Goal: Task Accomplishment & Management: Manage account settings

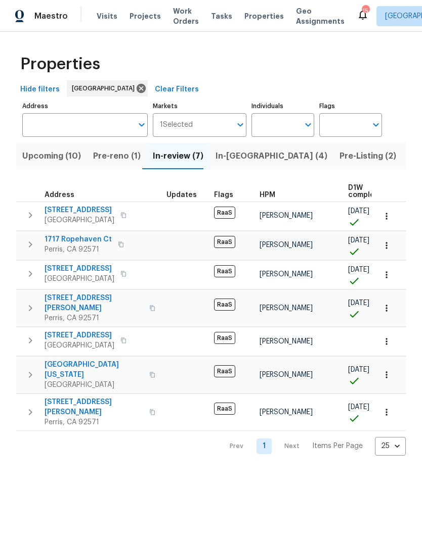
click at [146, 19] on span "Projects" at bounding box center [144, 16] width 31 height 10
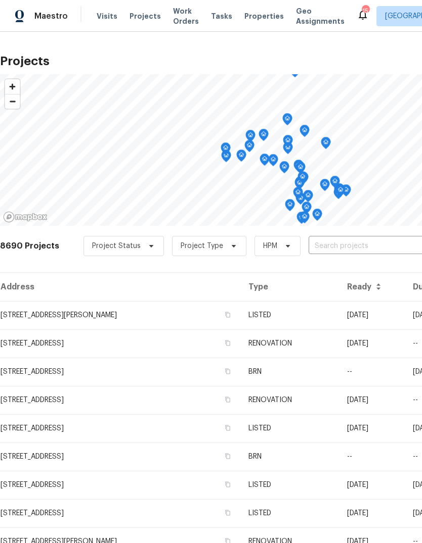
click at [333, 247] on input "text" at bounding box center [366, 247] width 116 height 16
type input "1642 w"
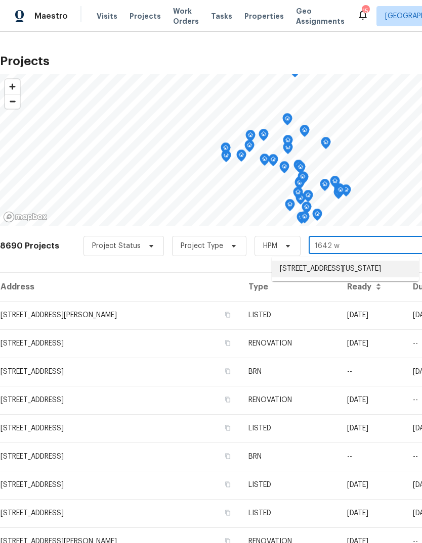
click at [360, 265] on li "1642 Washington Ave, San Jacinto, CA 92583" at bounding box center [344, 269] width 147 height 17
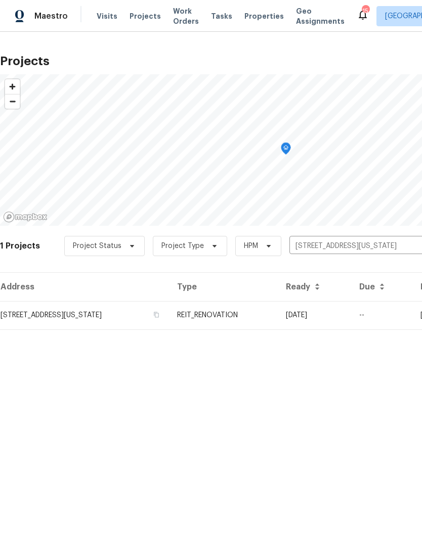
click at [169, 313] on td "1642 Washington Ave, San Jacinto, CA 92583" at bounding box center [84, 315] width 169 height 28
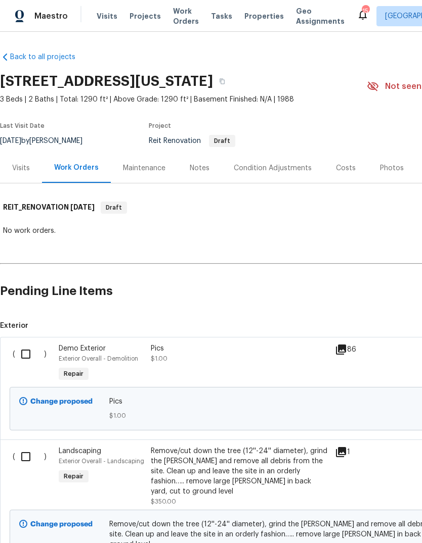
click at [344, 347] on icon at bounding box center [341, 350] width 10 height 10
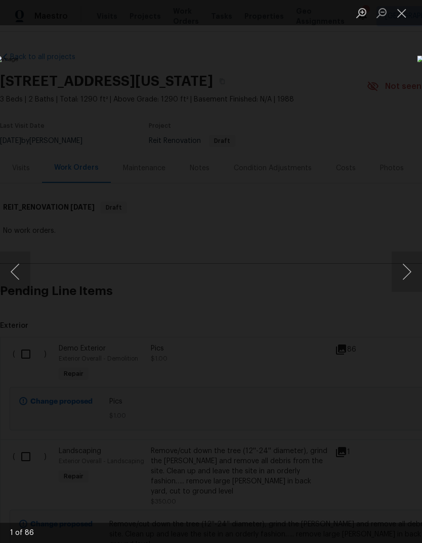
click at [404, 283] on button "Next image" at bounding box center [406, 272] width 30 height 40
click at [406, 285] on button "Next image" at bounding box center [406, 272] width 30 height 40
click at [405, 285] on button "Next image" at bounding box center [406, 272] width 30 height 40
click at [405, 284] on button "Next image" at bounding box center [406, 272] width 30 height 40
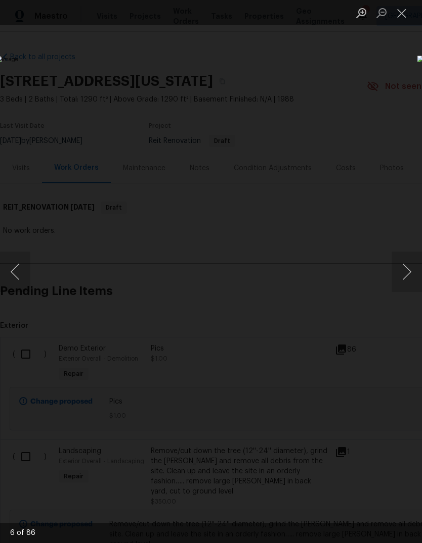
click at [404, 283] on button "Next image" at bounding box center [406, 272] width 30 height 40
click at [405, 283] on button "Next image" at bounding box center [406, 272] width 30 height 40
click at [405, 280] on button "Next image" at bounding box center [406, 272] width 30 height 40
click at [405, 281] on button "Next image" at bounding box center [406, 272] width 30 height 40
click at [405, 280] on button "Next image" at bounding box center [406, 272] width 30 height 40
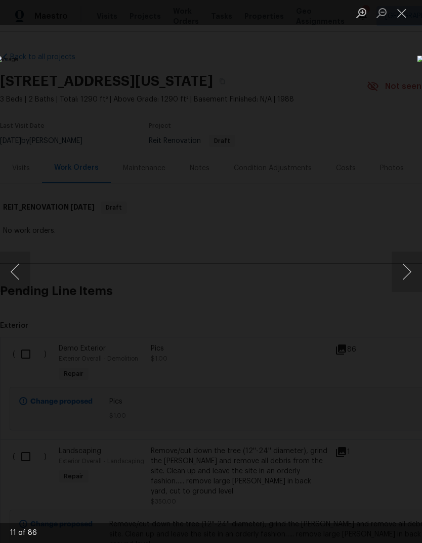
click at [405, 281] on button "Next image" at bounding box center [406, 272] width 30 height 40
click at [405, 279] on button "Next image" at bounding box center [406, 272] width 30 height 40
click at [405, 282] on button "Next image" at bounding box center [406, 272] width 30 height 40
click at [405, 281] on button "Next image" at bounding box center [406, 272] width 30 height 40
click at [404, 281] on button "Next image" at bounding box center [406, 272] width 30 height 40
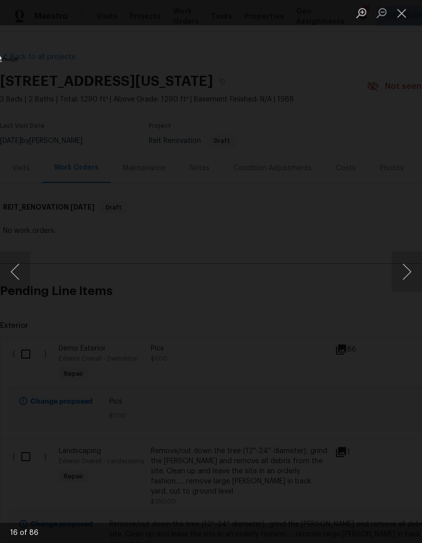
click at [404, 280] on button "Next image" at bounding box center [406, 272] width 30 height 40
click at [405, 281] on button "Next image" at bounding box center [406, 272] width 30 height 40
click at [405, 280] on button "Next image" at bounding box center [406, 272] width 30 height 40
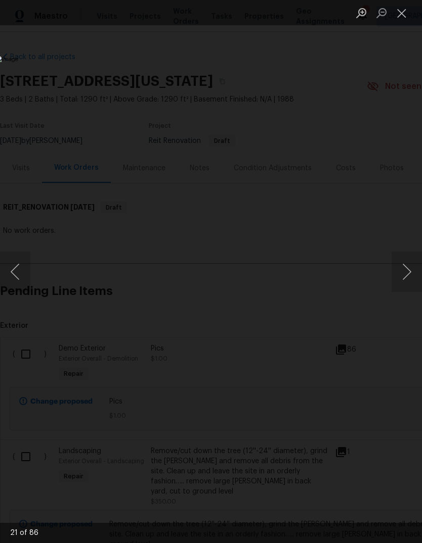
click at [405, 279] on button "Next image" at bounding box center [406, 272] width 30 height 40
click at [404, 280] on button "Next image" at bounding box center [406, 272] width 30 height 40
click at [404, 279] on button "Next image" at bounding box center [406, 272] width 30 height 40
click at [403, 279] on button "Next image" at bounding box center [406, 272] width 30 height 40
click at [403, 277] on button "Next image" at bounding box center [406, 272] width 30 height 40
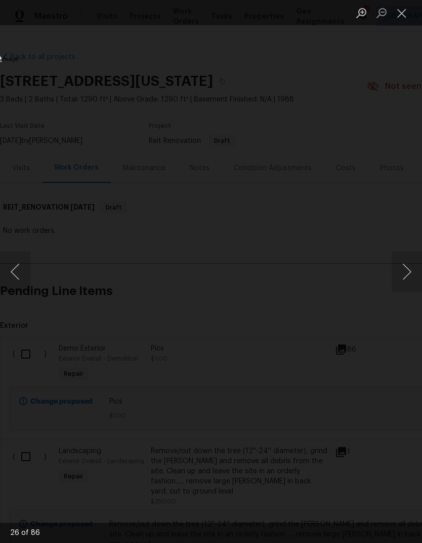
click at [405, 278] on button "Next image" at bounding box center [406, 272] width 30 height 40
click at [404, 279] on button "Next image" at bounding box center [406, 272] width 30 height 40
click at [405, 279] on button "Next image" at bounding box center [406, 272] width 30 height 40
click at [404, 278] on button "Next image" at bounding box center [406, 272] width 30 height 40
click at [404, 276] on button "Next image" at bounding box center [406, 272] width 30 height 40
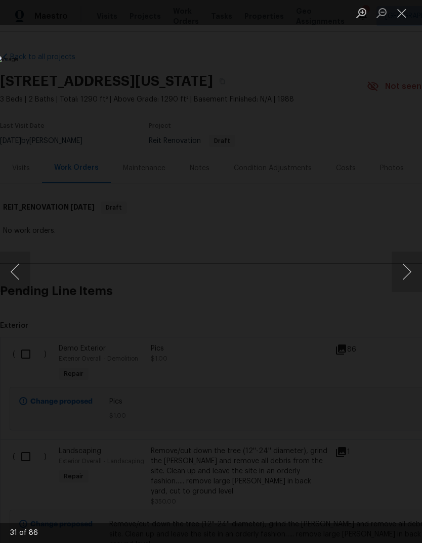
click at [407, 281] on button "Next image" at bounding box center [406, 272] width 30 height 40
click at [404, 279] on button "Next image" at bounding box center [406, 272] width 30 height 40
click at [404, 278] on button "Next image" at bounding box center [406, 272] width 30 height 40
click at [405, 278] on button "Next image" at bounding box center [406, 272] width 30 height 40
click at [405, 279] on button "Next image" at bounding box center [406, 272] width 30 height 40
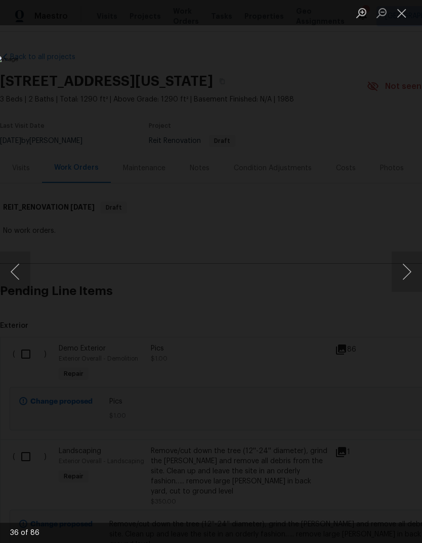
click at [405, 279] on button "Next image" at bounding box center [406, 272] width 30 height 40
click at [405, 278] on button "Next image" at bounding box center [406, 272] width 30 height 40
click at [405, 277] on button "Next image" at bounding box center [406, 272] width 30 height 40
click at [404, 279] on button "Next image" at bounding box center [406, 272] width 30 height 40
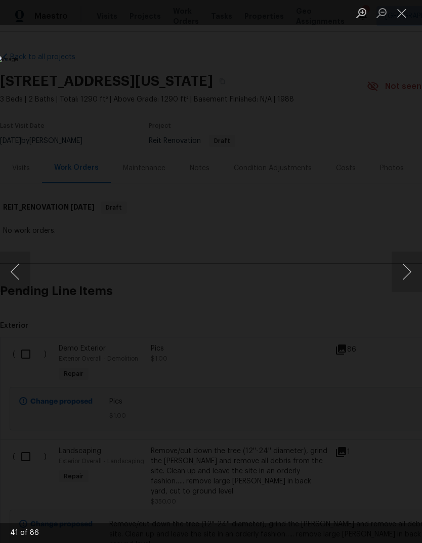
click at [404, 278] on button "Next image" at bounding box center [406, 272] width 30 height 40
click at [405, 278] on button "Next image" at bounding box center [406, 272] width 30 height 40
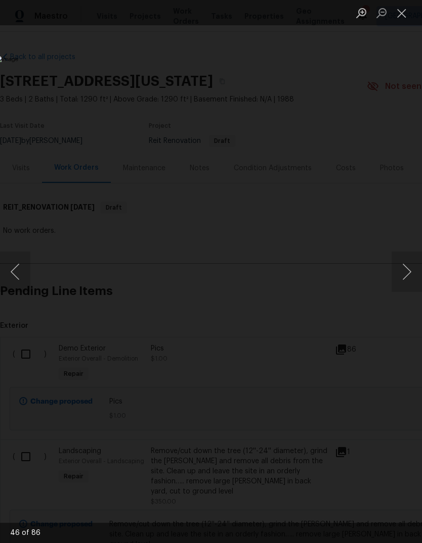
click at [405, 279] on button "Next image" at bounding box center [406, 272] width 30 height 40
click at [404, 277] on button "Next image" at bounding box center [406, 272] width 30 height 40
click at [405, 278] on button "Next image" at bounding box center [406, 272] width 30 height 40
click at [405, 279] on button "Next image" at bounding box center [406, 272] width 30 height 40
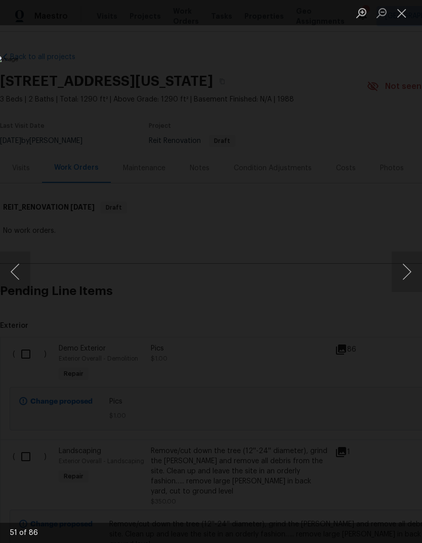
click at [405, 277] on button "Next image" at bounding box center [406, 272] width 30 height 40
click at [404, 277] on button "Next image" at bounding box center [406, 272] width 30 height 40
click at [405, 277] on button "Next image" at bounding box center [406, 272] width 30 height 40
click at [404, 278] on button "Next image" at bounding box center [406, 272] width 30 height 40
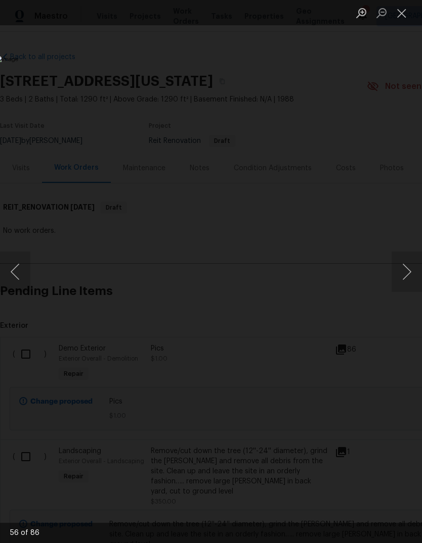
click at [404, 277] on button "Next image" at bounding box center [406, 272] width 30 height 40
click at [405, 279] on button "Next image" at bounding box center [406, 272] width 30 height 40
click at [405, 277] on button "Next image" at bounding box center [406, 272] width 30 height 40
click at [405, 276] on button "Next image" at bounding box center [406, 272] width 30 height 40
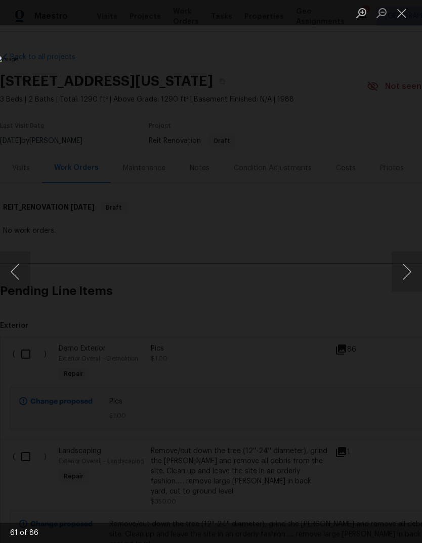
click at [404, 276] on button "Next image" at bounding box center [406, 272] width 30 height 40
click at [404, 277] on button "Next image" at bounding box center [406, 272] width 30 height 40
click at [405, 277] on button "Next image" at bounding box center [406, 272] width 30 height 40
click at [405, 276] on button "Next image" at bounding box center [406, 272] width 30 height 40
click at [404, 276] on button "Next image" at bounding box center [406, 272] width 30 height 40
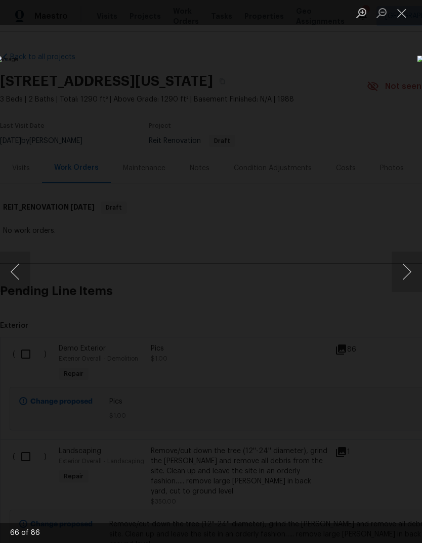
click at [17, 258] on button "Previous image" at bounding box center [15, 272] width 30 height 40
click at [407, 277] on button "Next image" at bounding box center [406, 272] width 30 height 40
click at [405, 275] on button "Next image" at bounding box center [406, 272] width 30 height 40
click at [404, 276] on button "Next image" at bounding box center [406, 272] width 30 height 40
click at [404, 278] on button "Next image" at bounding box center [406, 272] width 30 height 40
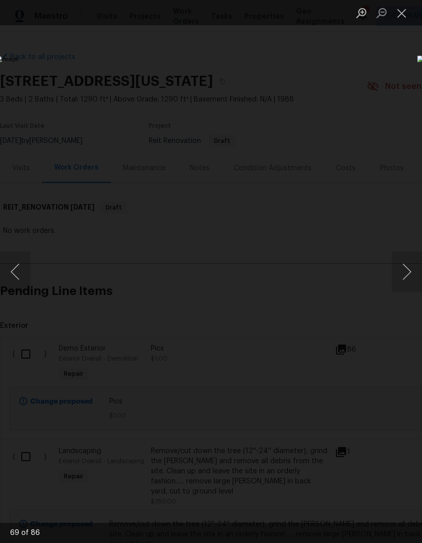
click at [406, 281] on button "Next image" at bounding box center [406, 272] width 30 height 40
click at [405, 279] on button "Next image" at bounding box center [406, 272] width 30 height 40
click at [405, 278] on button "Next image" at bounding box center [406, 272] width 30 height 40
click at [406, 277] on button "Next image" at bounding box center [406, 272] width 30 height 40
click at [405, 279] on button "Next image" at bounding box center [406, 272] width 30 height 40
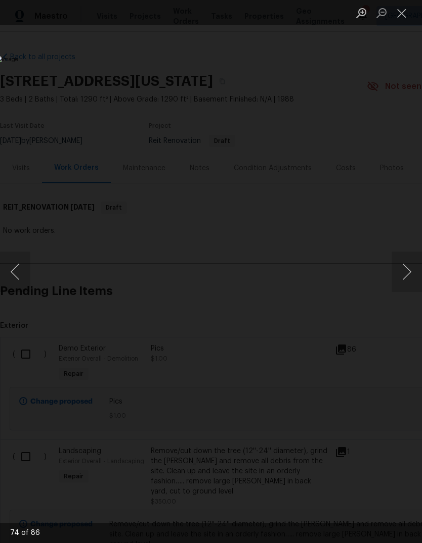
click at [405, 278] on button "Next image" at bounding box center [406, 272] width 30 height 40
click at [405, 277] on button "Next image" at bounding box center [406, 272] width 30 height 40
click at [405, 276] on button "Next image" at bounding box center [406, 272] width 30 height 40
click at [405, 278] on button "Next image" at bounding box center [406, 272] width 30 height 40
click at [404, 277] on button "Next image" at bounding box center [406, 272] width 30 height 40
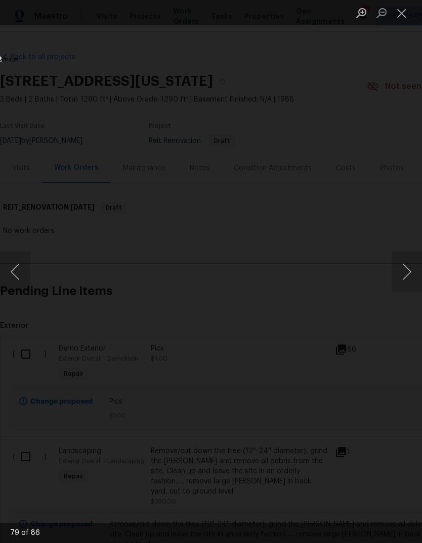
click at [404, 276] on button "Next image" at bounding box center [406, 272] width 30 height 40
click at [405, 276] on button "Next image" at bounding box center [406, 272] width 30 height 40
click at [404, 277] on button "Next image" at bounding box center [406, 272] width 30 height 40
click at [404, 278] on button "Next image" at bounding box center [406, 272] width 30 height 40
click at [404, 277] on button "Next image" at bounding box center [406, 272] width 30 height 40
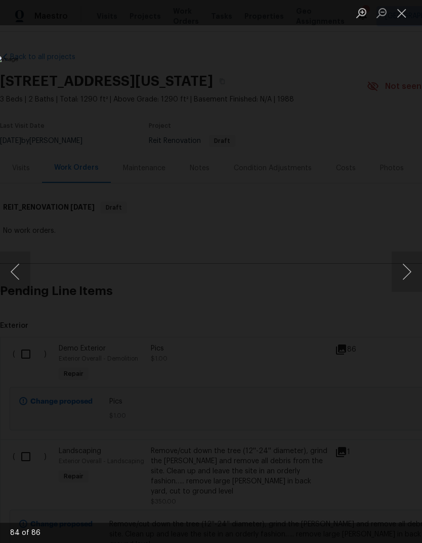
click at [404, 276] on button "Next image" at bounding box center [406, 272] width 30 height 40
click at [405, 276] on button "Next image" at bounding box center [406, 272] width 30 height 40
click at [399, 17] on button "Close lightbox" at bounding box center [401, 13] width 20 height 18
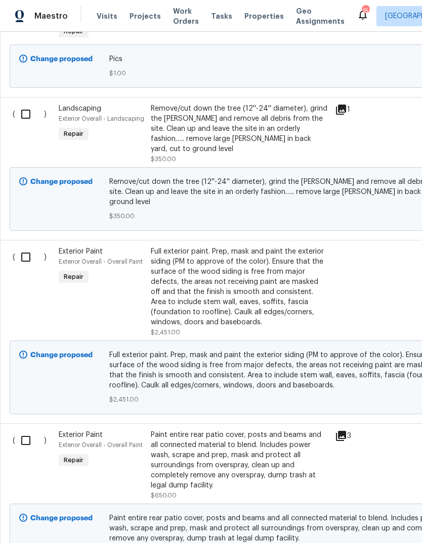
scroll to position [343, 0]
click at [339, 299] on div at bounding box center [355, 292] width 46 height 97
click at [272, 298] on div "Full exterior paint. Prep, mask and paint the exterior siding (PM to approve of…" at bounding box center [240, 287] width 178 height 81
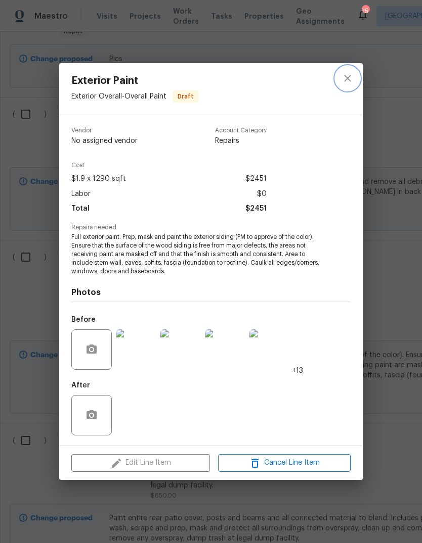
click at [353, 78] on icon "close" at bounding box center [347, 78] width 12 height 12
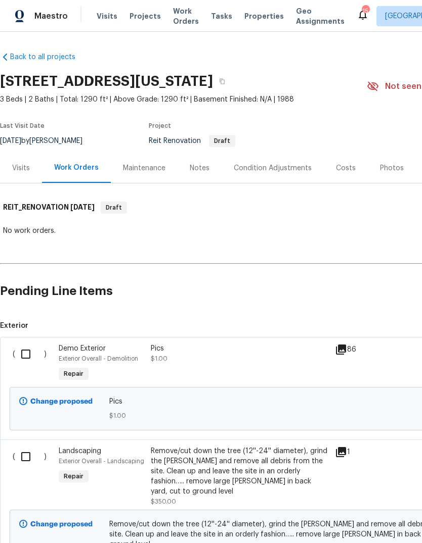
scroll to position [0, 0]
click at [345, 177] on div "Costs" at bounding box center [346, 168] width 44 height 30
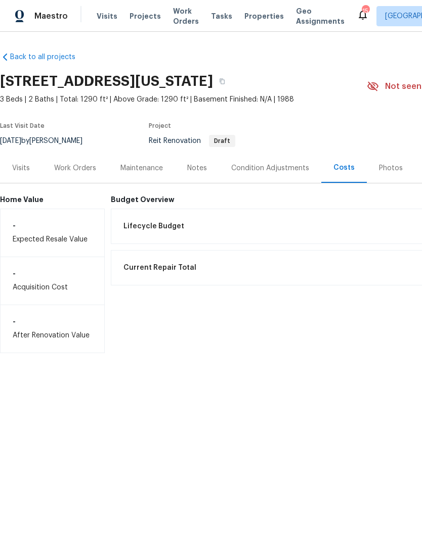
click at [202, 170] on div "Notes" at bounding box center [197, 168] width 20 height 10
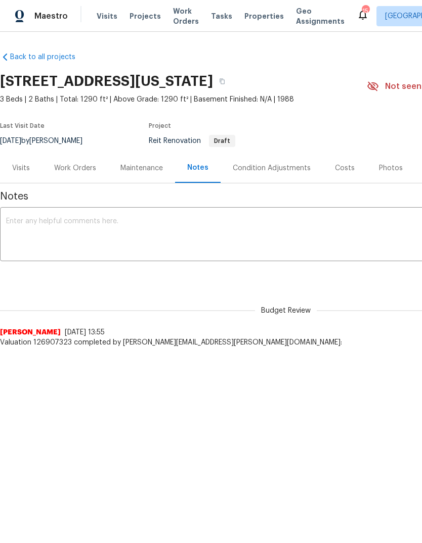
click at [84, 170] on div "Work Orders" at bounding box center [75, 168] width 42 height 10
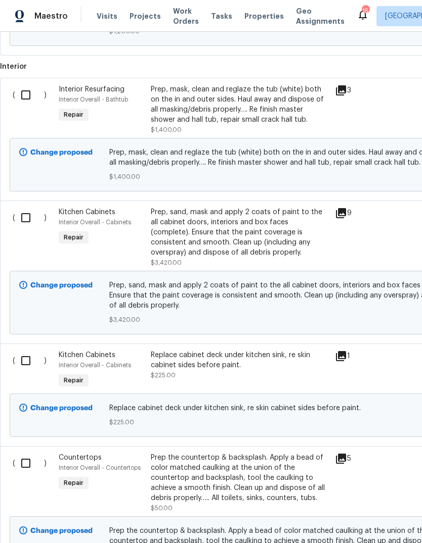
scroll to position [1223, 0]
click at [313, 229] on div "Prep, sand, mask and apply 2 coats of paint to the all cabinet doors, interiors…" at bounding box center [240, 232] width 178 height 51
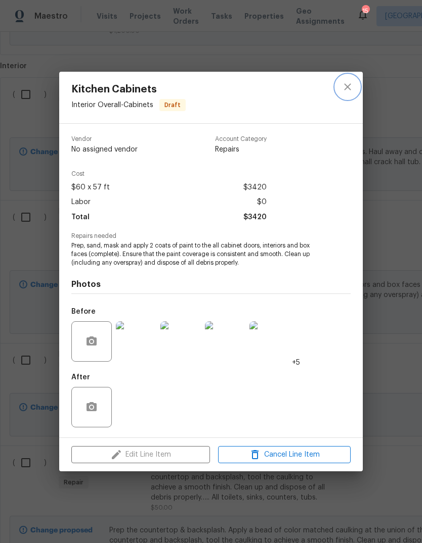
click at [347, 89] on icon "close" at bounding box center [347, 87] width 12 height 12
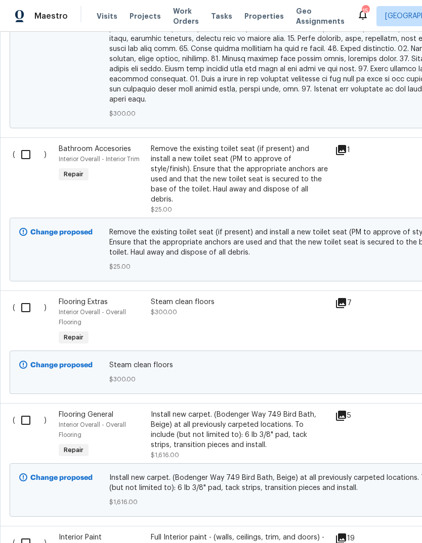
scroll to position [2152, 0]
click at [345, 297] on icon at bounding box center [341, 303] width 12 height 12
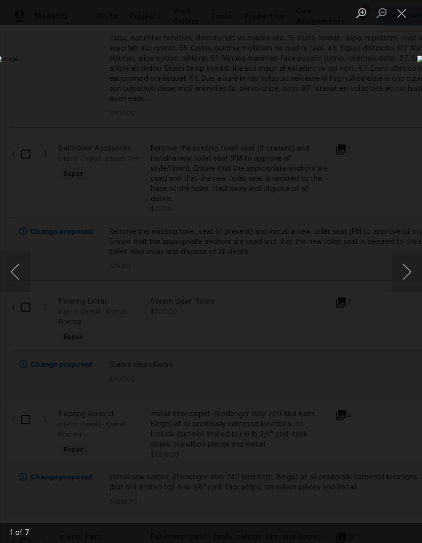
click at [407, 275] on button "Next image" at bounding box center [406, 272] width 30 height 40
click at [404, 278] on button "Next image" at bounding box center [406, 272] width 30 height 40
click at [407, 274] on button "Next image" at bounding box center [406, 272] width 30 height 40
click at [408, 272] on button "Next image" at bounding box center [406, 272] width 30 height 40
click at [410, 268] on button "Next image" at bounding box center [406, 272] width 30 height 40
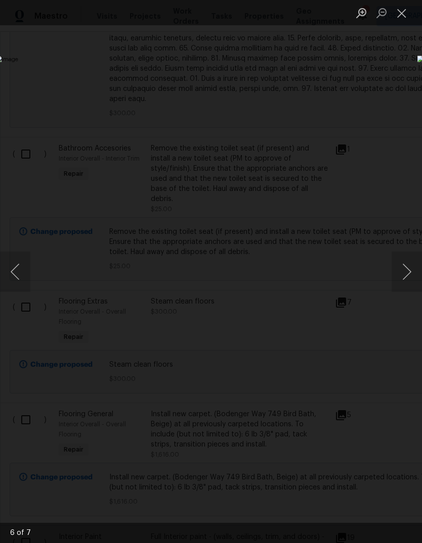
click at [410, 266] on button "Next image" at bounding box center [406, 272] width 30 height 40
click at [407, 266] on button "Next image" at bounding box center [406, 272] width 30 height 40
click at [406, 265] on button "Next image" at bounding box center [406, 272] width 30 height 40
click at [397, 17] on button "Close lightbox" at bounding box center [401, 13] width 20 height 18
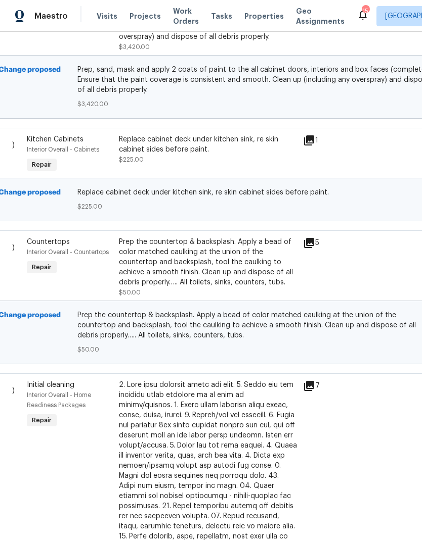
scroll to position [1422, 33]
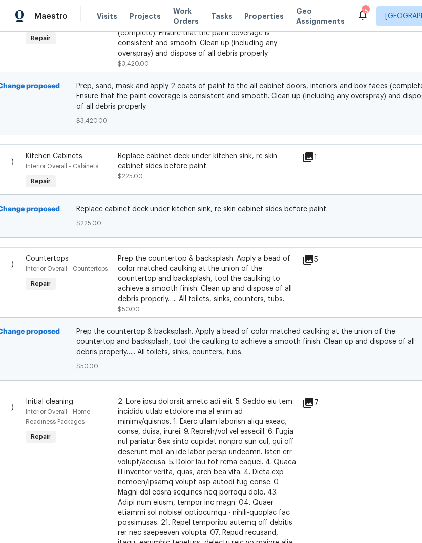
click at [106, 21] on span "Visits" at bounding box center [107, 16] width 21 height 10
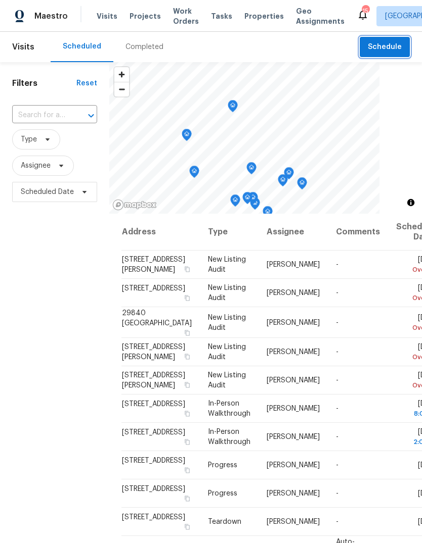
click at [394, 48] on span "Schedule" at bounding box center [385, 47] width 34 height 13
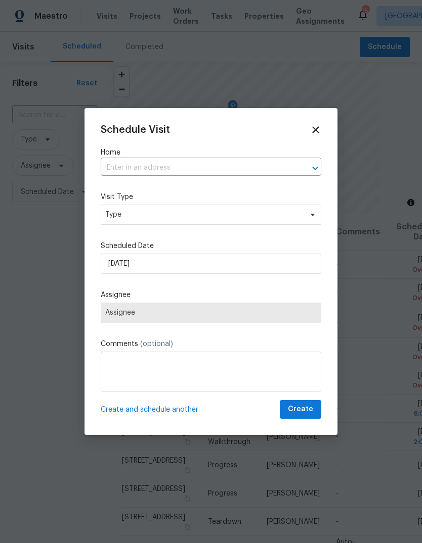
click at [149, 173] on div "Schedule Visit Home ​ Visit Type Type Scheduled Date 9/19/2025 Assignee Assigne…" at bounding box center [211, 271] width 220 height 295
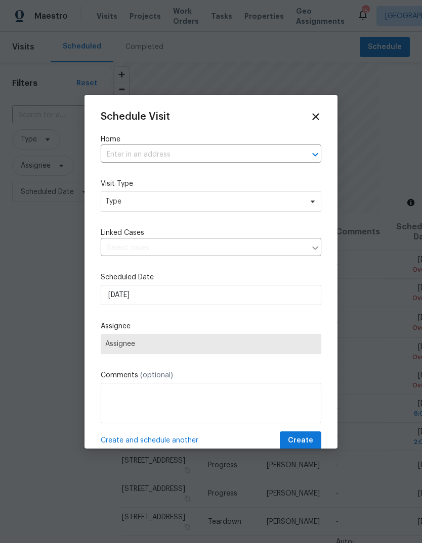
click at [132, 163] on input "text" at bounding box center [197, 155] width 192 height 16
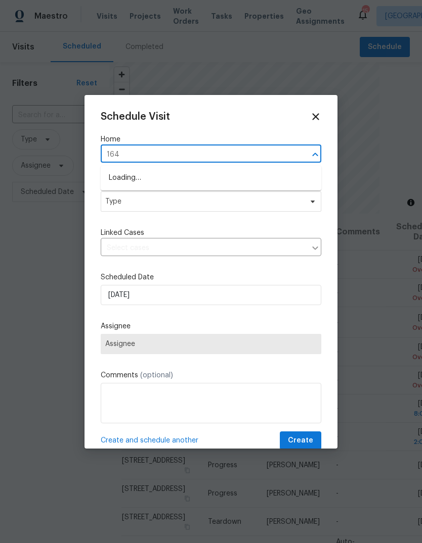
type input "1642"
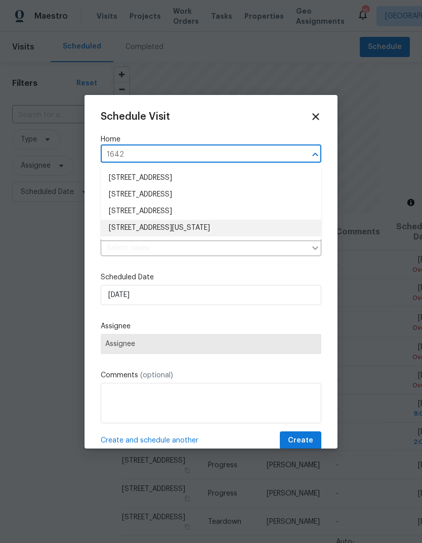
click at [219, 231] on li "1642 Washington Ave, San Jacinto, CA 92583" at bounding box center [211, 228] width 220 height 17
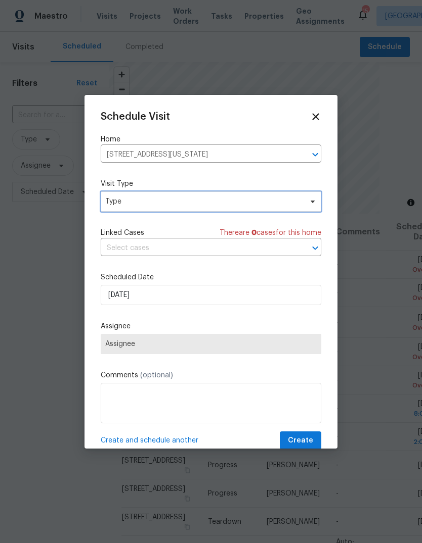
click at [192, 203] on span "Type" at bounding box center [203, 202] width 197 height 10
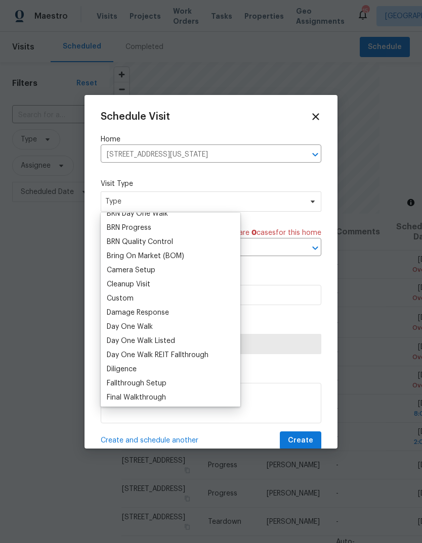
scroll to position [85, 0]
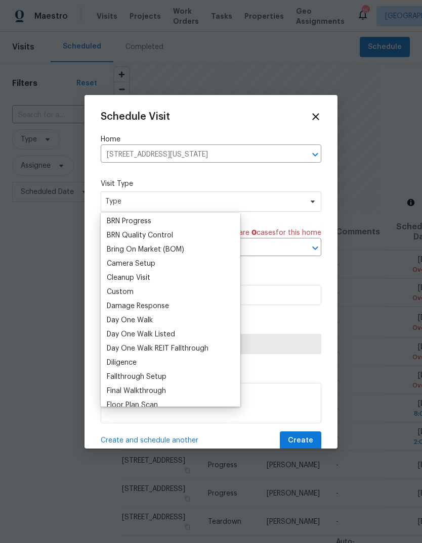
click at [128, 295] on div "Custom" at bounding box center [120, 292] width 27 height 10
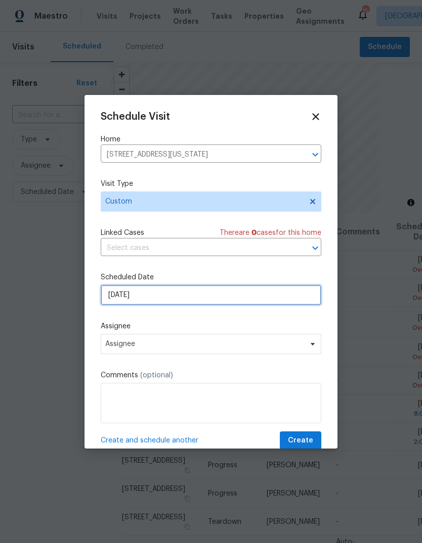
click at [185, 303] on input "9/19/2025" at bounding box center [211, 295] width 220 height 20
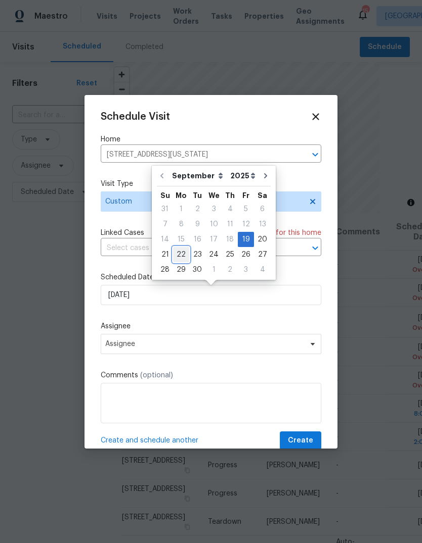
click at [182, 257] on div "22" at bounding box center [181, 255] width 16 height 14
type input "9/22/2025"
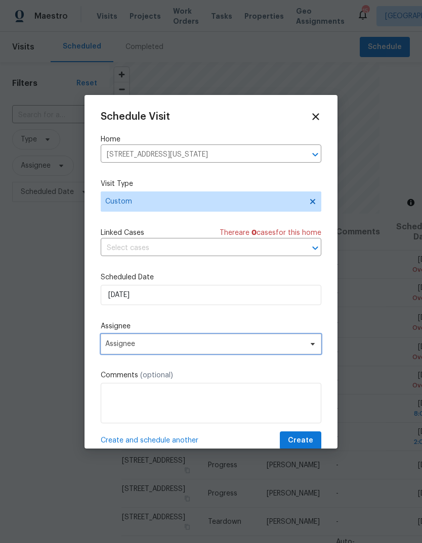
click at [167, 348] on span "Assignee" at bounding box center [204, 344] width 198 height 8
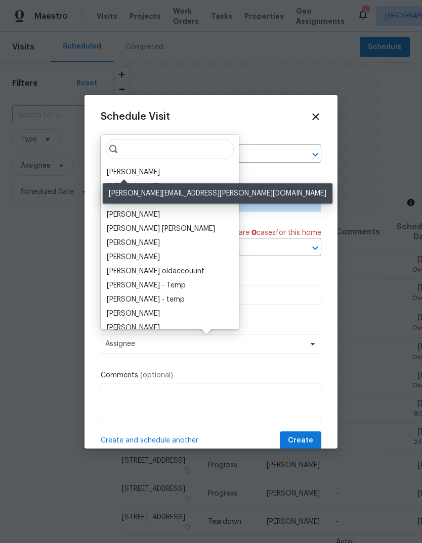
click at [132, 172] on div "[PERSON_NAME]" at bounding box center [133, 172] width 53 height 10
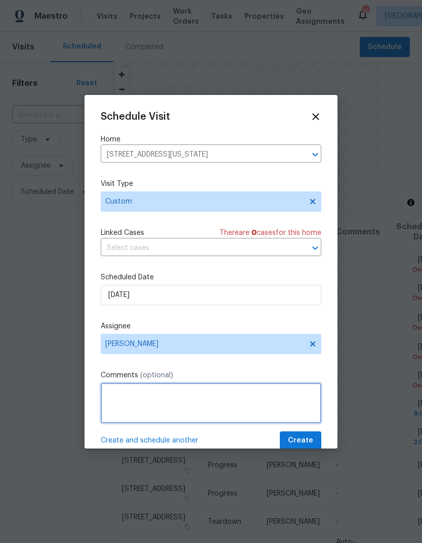
click at [133, 396] on textarea at bounding box center [211, 403] width 220 height 40
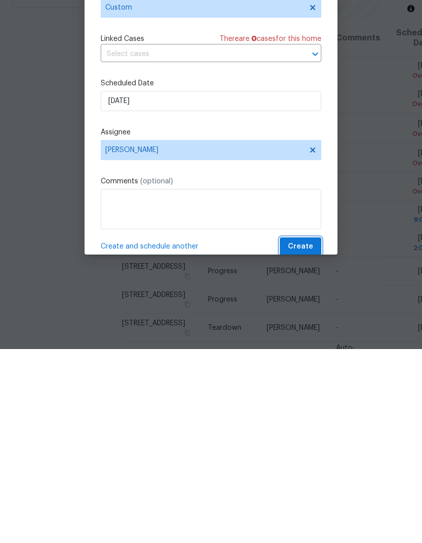
click at [309, 432] on button "Create" at bounding box center [300, 441] width 41 height 19
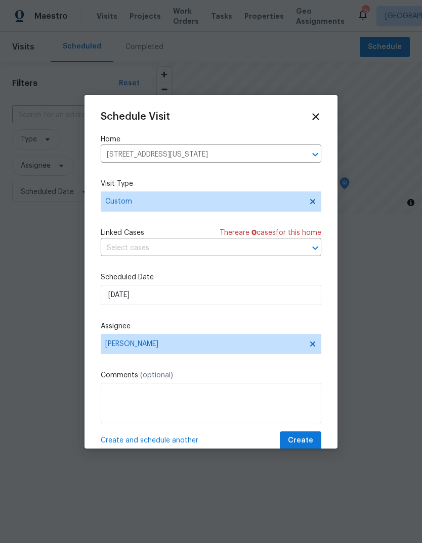
scroll to position [0, 0]
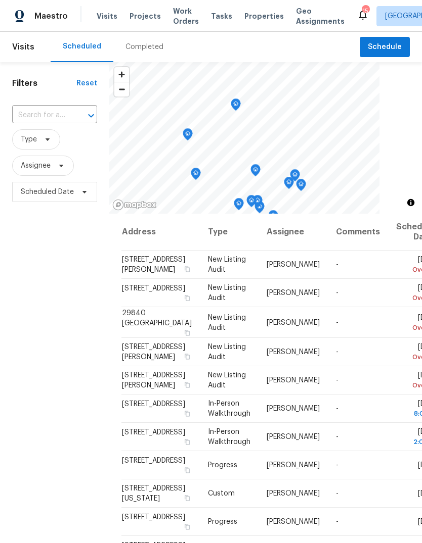
click at [154, 48] on div "Completed" at bounding box center [144, 47] width 38 height 10
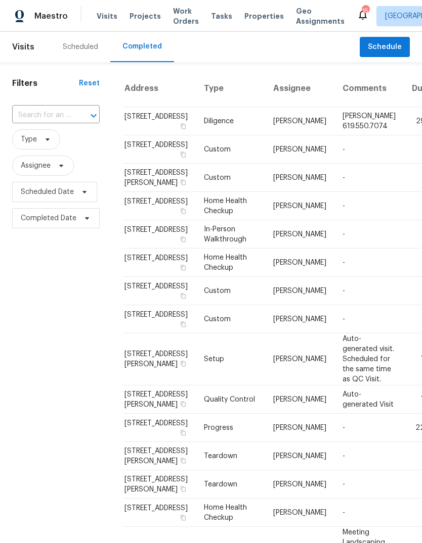
click at [84, 53] on div "Scheduled" at bounding box center [81, 47] width 60 height 30
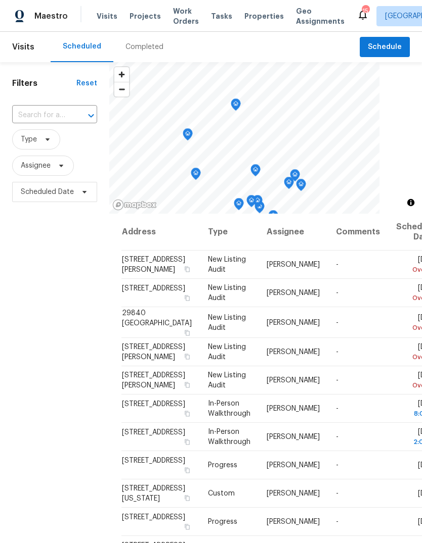
click at [257, 17] on span "Properties" at bounding box center [263, 16] width 39 height 10
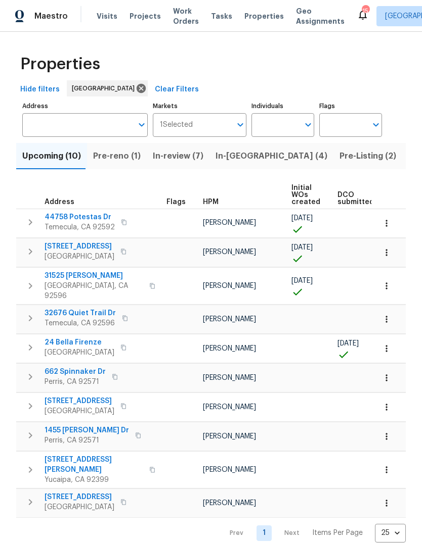
click at [191, 163] on span "In-review (7)" at bounding box center [178, 156] width 51 height 14
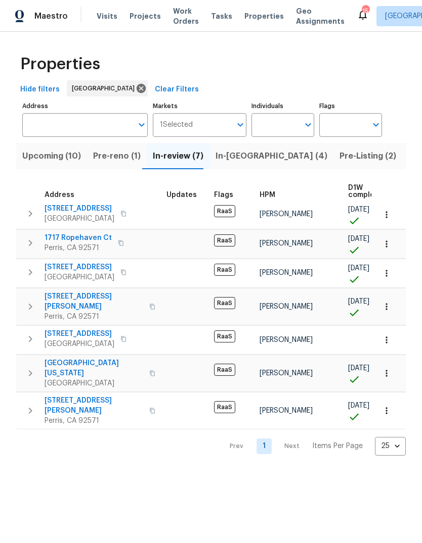
scroll to position [6, 0]
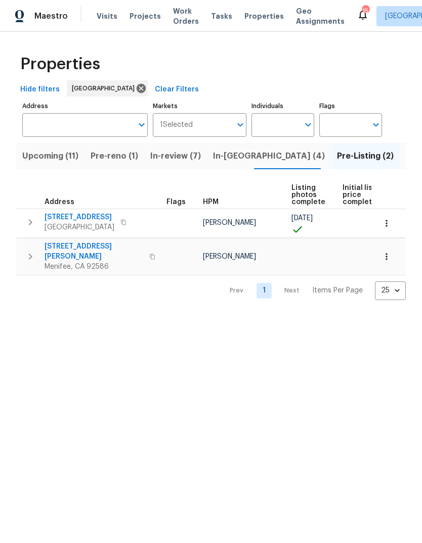
click at [150, 16] on span "Projects" at bounding box center [144, 16] width 31 height 10
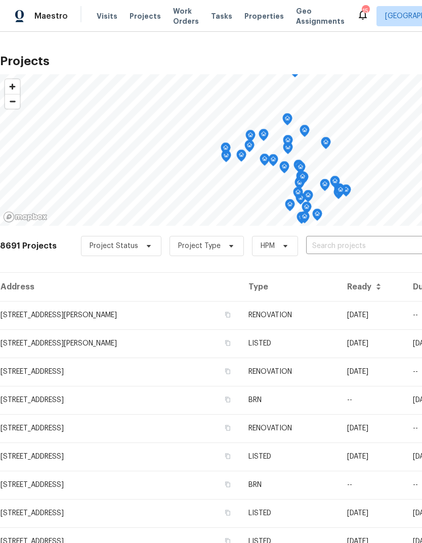
click at [318, 254] on input "text" at bounding box center [364, 247] width 116 height 16
type input "1642 w"
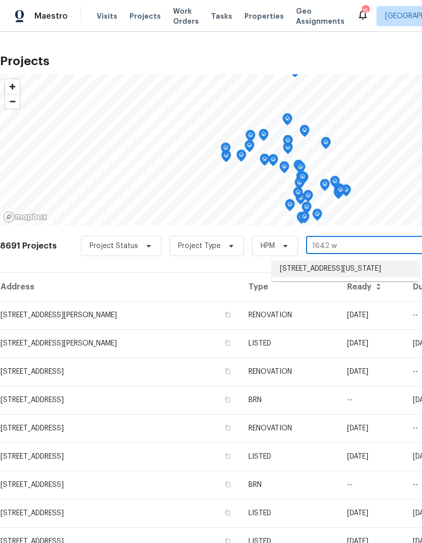
click at [361, 276] on li "[STREET_ADDRESS][US_STATE]" at bounding box center [344, 269] width 147 height 17
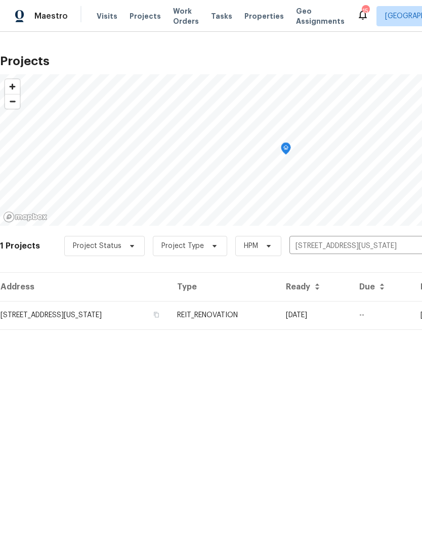
click at [169, 314] on td "1642 Washington Ave, San Jacinto, CA 92583" at bounding box center [84, 315] width 169 height 28
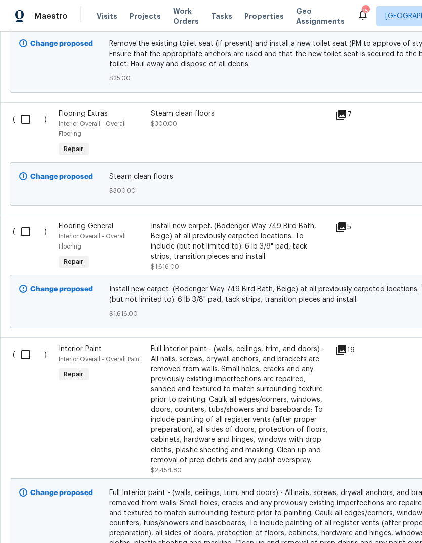
scroll to position [2331, 0]
